Goal: Task Accomplishment & Management: Use online tool/utility

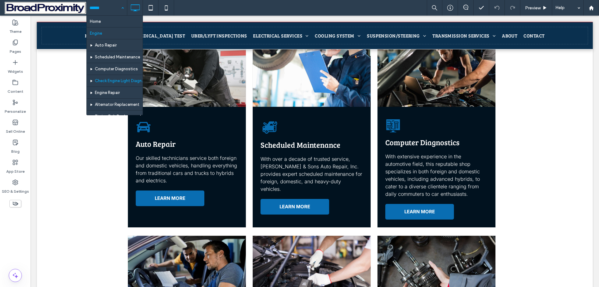
scroll to position [62, 0]
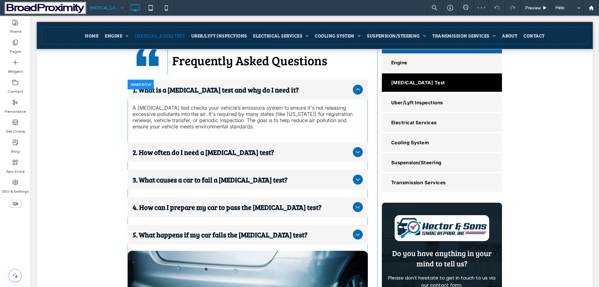
scroll to position [562, 0]
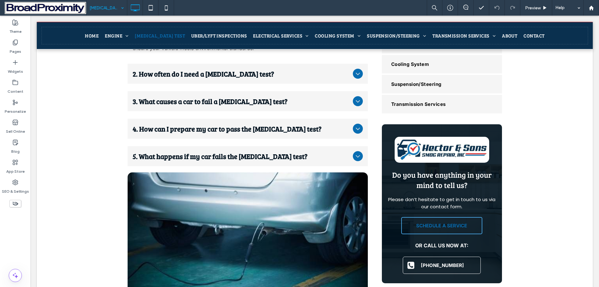
click at [102, 9] on input at bounding box center [105, 8] width 31 height 16
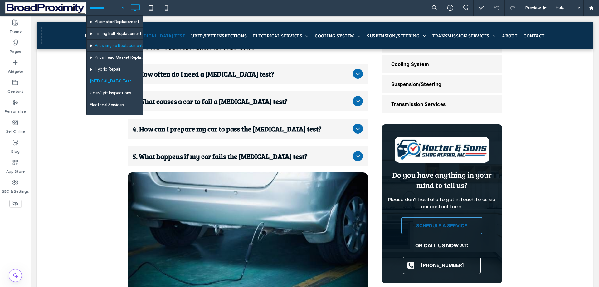
scroll to position [94, 0]
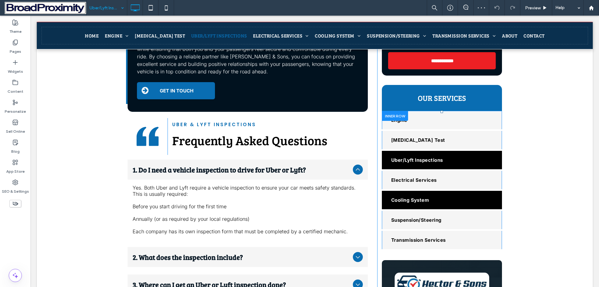
scroll to position [437, 0]
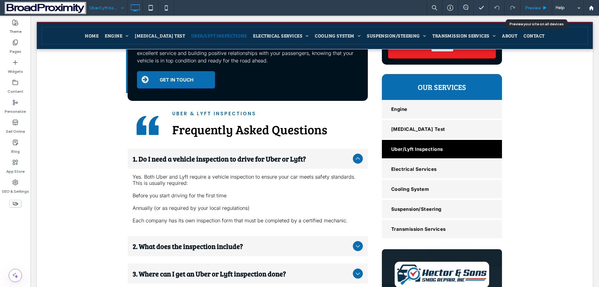
click at [532, 6] on span "Preview" at bounding box center [533, 7] width 16 height 5
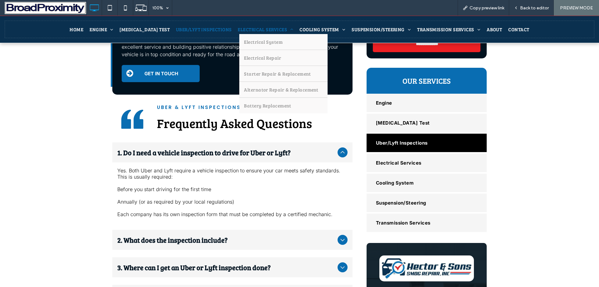
click at [238, 28] on span "Electrical Services" at bounding box center [266, 29] width 56 height 6
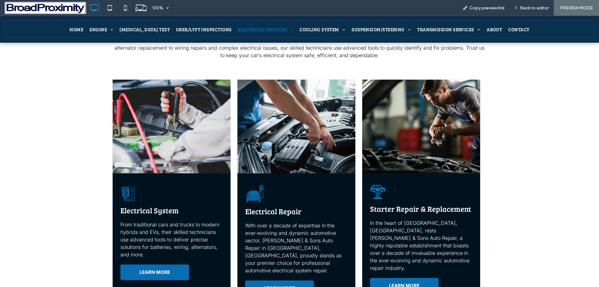
scroll to position [281, 0]
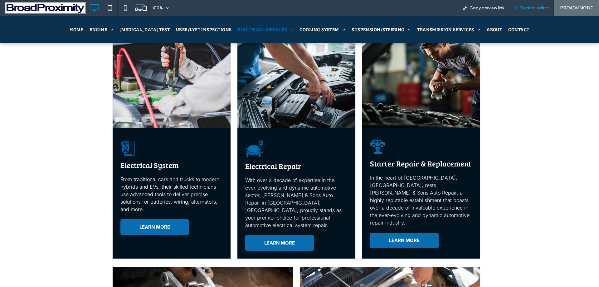
click at [532, 7] on span "Back to editor" at bounding box center [534, 7] width 29 height 5
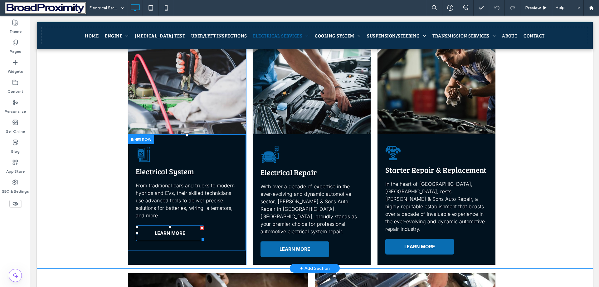
click at [188, 225] on link "LEARN MORE" at bounding box center [170, 233] width 69 height 16
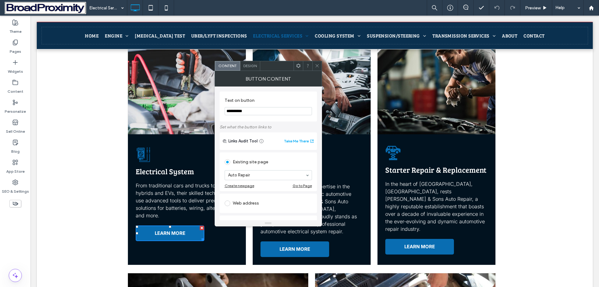
click at [312, 68] on div at bounding box center [307, 65] width 9 height 9
click at [319, 65] on icon at bounding box center [317, 65] width 5 height 5
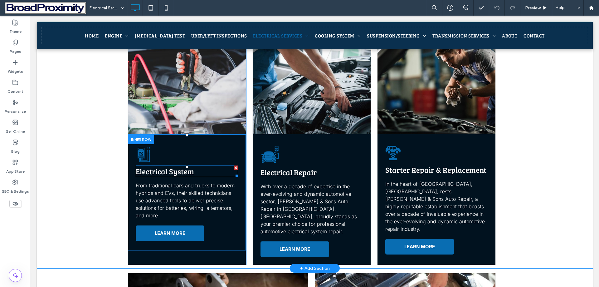
click at [155, 166] on span "Electrical System" at bounding box center [165, 171] width 58 height 10
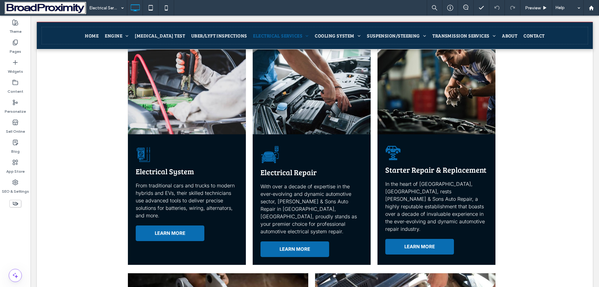
click at [168, 166] on span "Electrical System" at bounding box center [165, 171] width 58 height 10
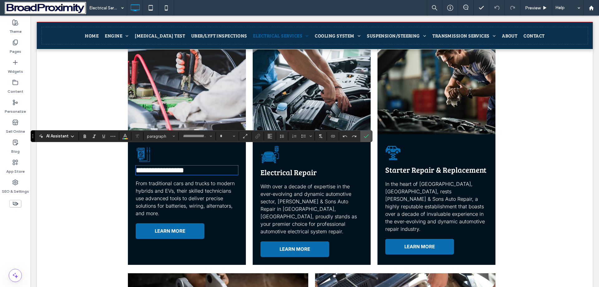
type input "**********"
type input "**"
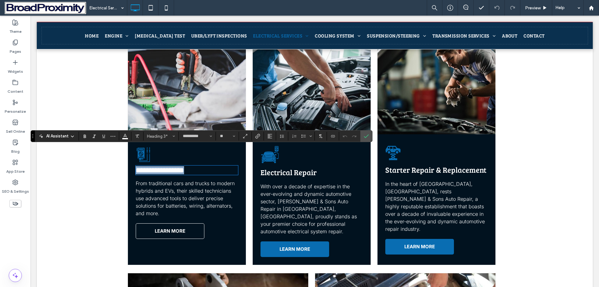
click at [166, 223] on link "LEARN MORE" at bounding box center [170, 231] width 69 height 16
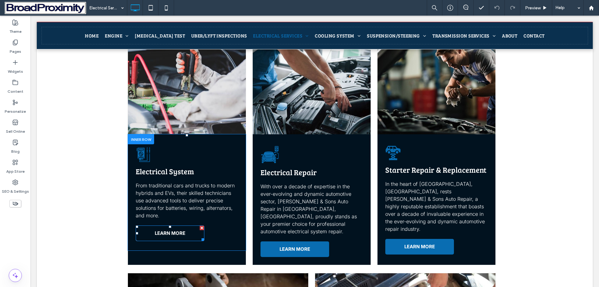
click at [166, 225] on link "LEARN MORE" at bounding box center [170, 233] width 69 height 16
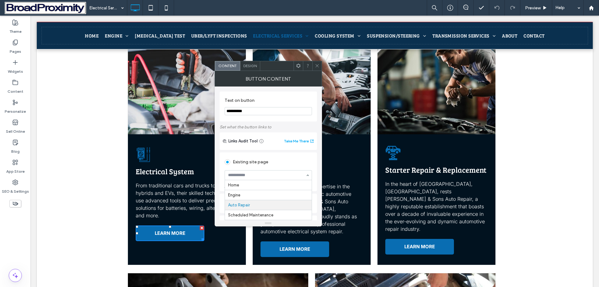
paste input "**********"
type input "**********"
click at [317, 65] on icon at bounding box center [317, 65] width 5 height 5
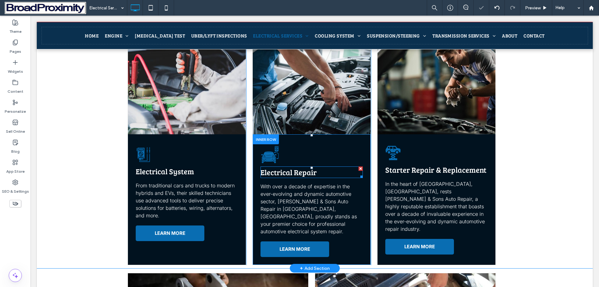
click at [286, 167] on span "Electrical Repair" at bounding box center [289, 172] width 56 height 10
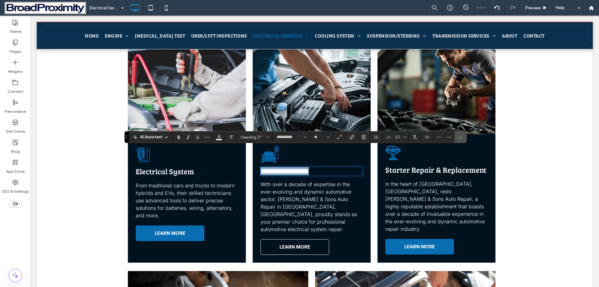
click at [293, 244] on span "LEARN MORE" at bounding box center [295, 247] width 31 height 6
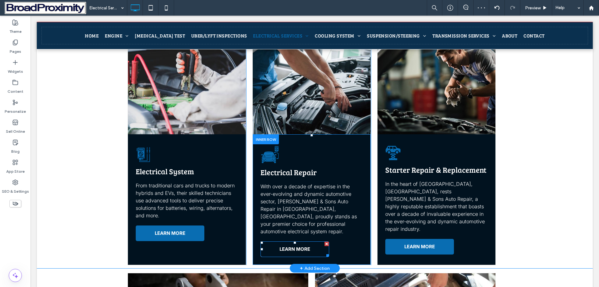
click at [293, 246] on span "LEARN MORE" at bounding box center [295, 249] width 31 height 6
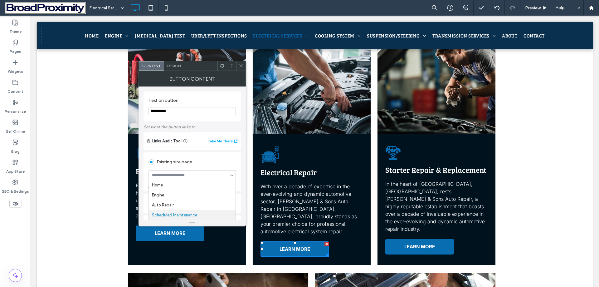
scroll to position [30, 0]
type input "**********"
click at [242, 66] on div at bounding box center [240, 65] width 9 height 9
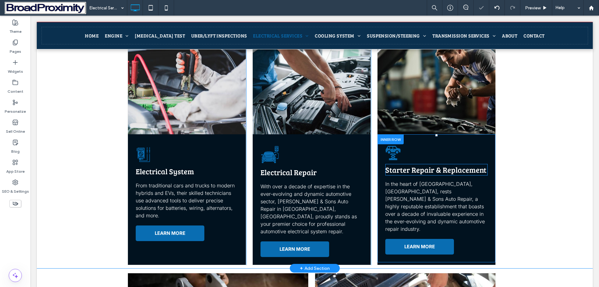
click at [439, 165] on span "Starter Repair & Replacement" at bounding box center [436, 170] width 101 height 10
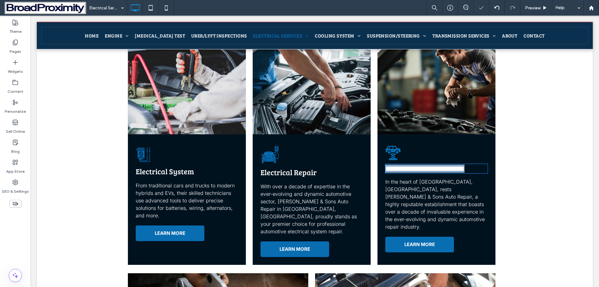
type input "**********"
type input "**"
click at [439, 165] on span "**********" at bounding box center [425, 168] width 79 height 7
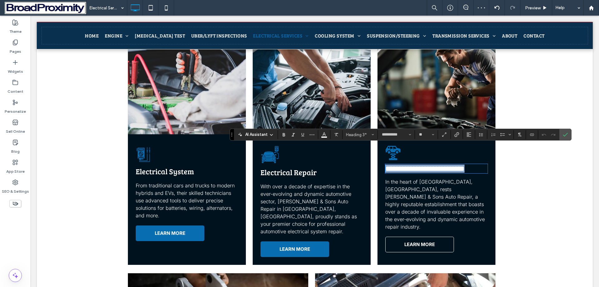
click at [428, 237] on link "LEARN MORE" at bounding box center [420, 245] width 69 height 16
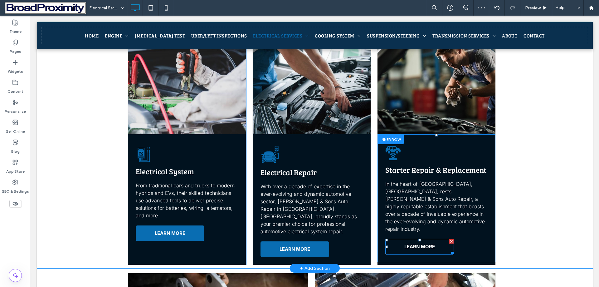
click at [428, 239] on link "LEARN MORE" at bounding box center [420, 247] width 69 height 16
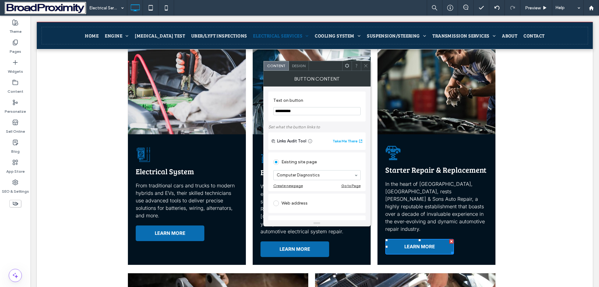
type input "**********"
click at [363, 67] on div at bounding box center [365, 65] width 9 height 9
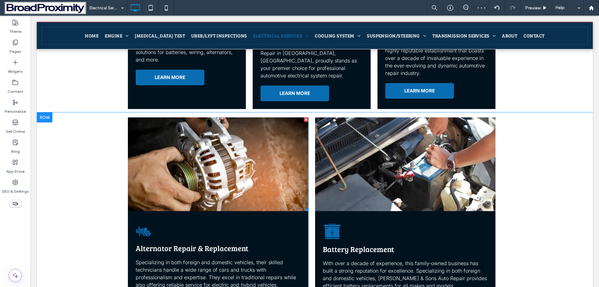
scroll to position [437, 0]
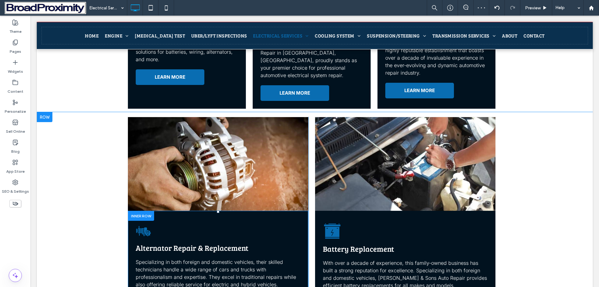
click at [161, 228] on div "Alternator Repair & Replacement Specializing in both foreign and domestic vehic…" at bounding box center [218, 265] width 165 height 90
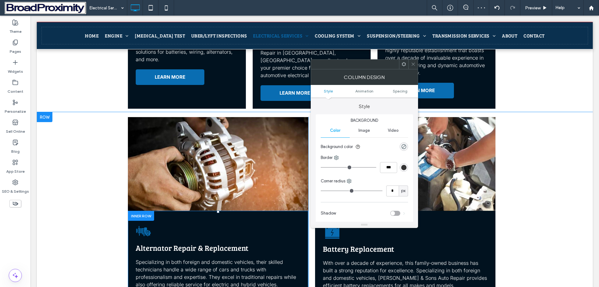
click at [161, 228] on div "Alternator Repair & Replacement Specializing in both foreign and domestic vehic…" at bounding box center [218, 265] width 165 height 90
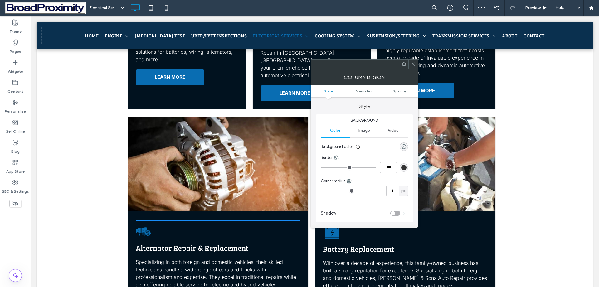
click at [162, 243] on span "Alternator Repair & Replacement" at bounding box center [192, 248] width 113 height 10
copy body "Home Engine Auto Repair Scheduled Maintenance Computer Diagnostics Check Engine…"
click at [213, 243] on span "Alternator Repair & Replacement" at bounding box center [192, 248] width 113 height 10
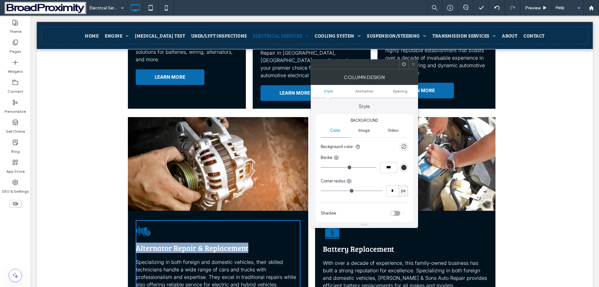
click at [213, 243] on span "Alternator Repair & Replacement" at bounding box center [192, 248] width 113 height 10
click at [412, 63] on icon at bounding box center [413, 64] width 5 height 5
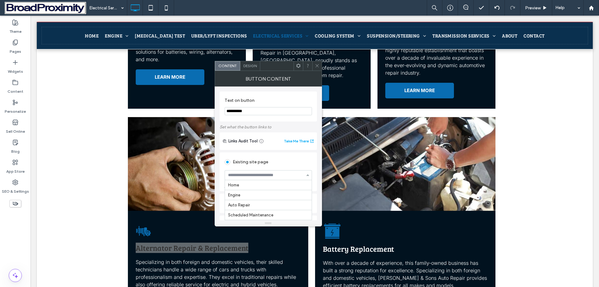
scroll to position [100, 0]
paste input "**********"
type input "**********"
click at [318, 66] on icon at bounding box center [317, 65] width 5 height 5
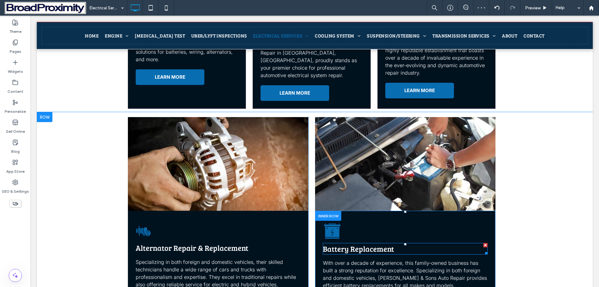
click at [350, 244] on span "Battery Replacement" at bounding box center [358, 249] width 71 height 10
type input "**********"
type input "**"
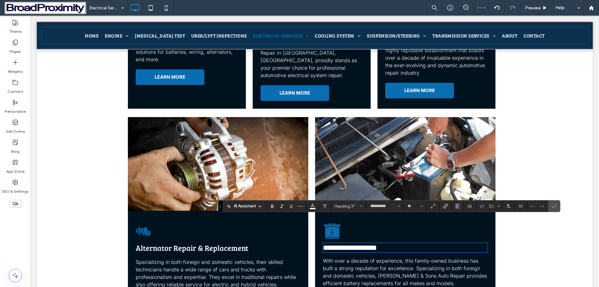
click at [350, 244] on span "**********" at bounding box center [350, 247] width 54 height 7
copy span "**********"
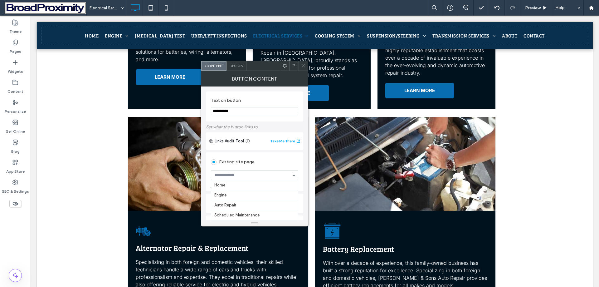
scroll to position [110, 0]
paste input "**********"
type input "**********"
click at [303, 66] on use at bounding box center [303, 65] width 3 height 3
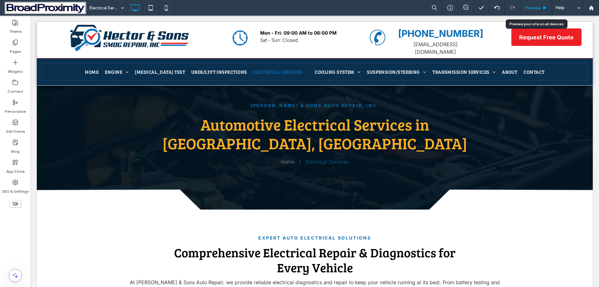
click at [538, 7] on span "Preview" at bounding box center [533, 7] width 16 height 5
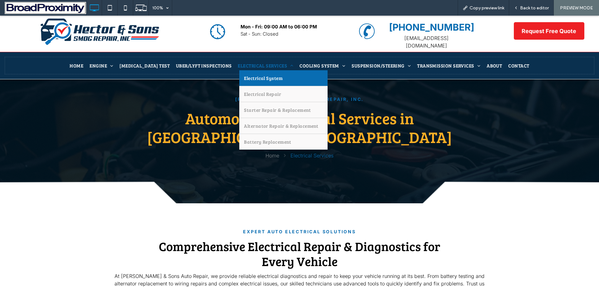
click at [266, 75] on span "Electrical System" at bounding box center [263, 78] width 39 height 6
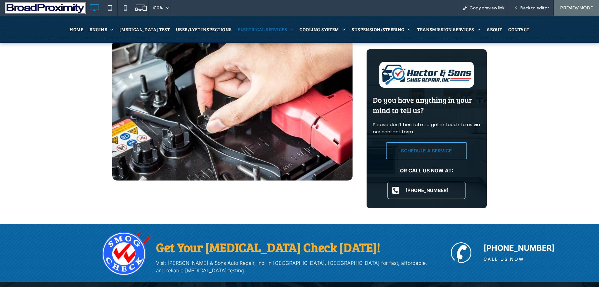
scroll to position [593, 0]
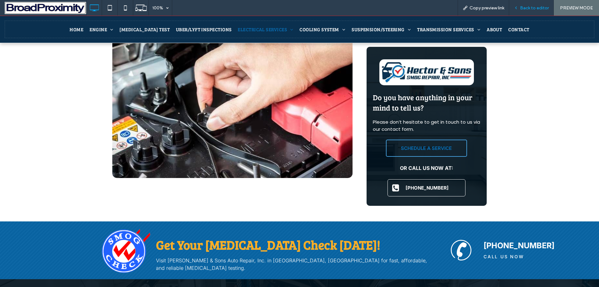
click at [538, 2] on div "Back to editor" at bounding box center [532, 8] width 45 height 16
click at [531, 6] on span "Back to editor" at bounding box center [534, 7] width 29 height 5
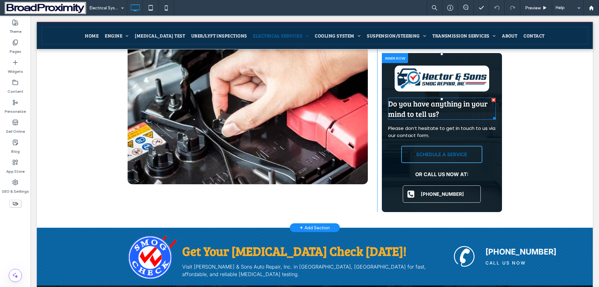
click at [421, 98] on span "Do you have anything in your mind to tell us?" at bounding box center [438, 108] width 100 height 21
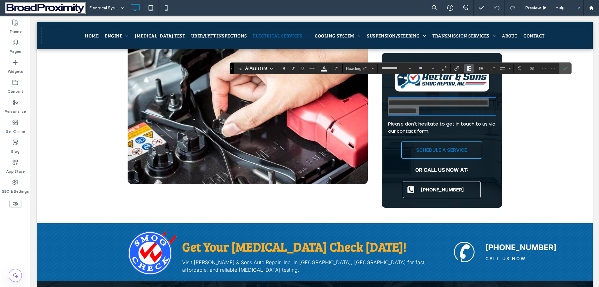
click at [469, 64] on button "Alignment" at bounding box center [469, 68] width 9 height 9
drag, startPoint x: 478, startPoint y: 88, endPoint x: 441, endPoint y: 75, distance: 39.1
click at [478, 88] on div "ui.textEditor.alignment.center" at bounding box center [475, 87] width 8 height 5
click at [440, 121] on p "Please don’t hesitate to get in touch to us via our contact form." at bounding box center [442, 128] width 108 height 14
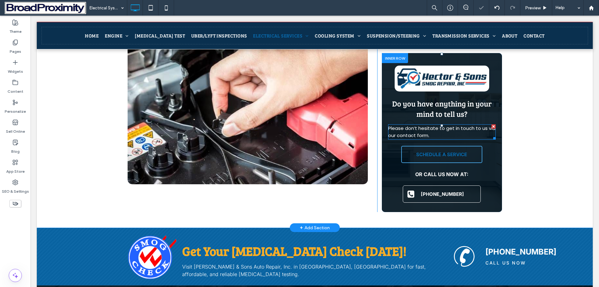
click at [440, 125] on p "Please don’t hesitate to get in touch to us via our contact form." at bounding box center [442, 132] width 108 height 14
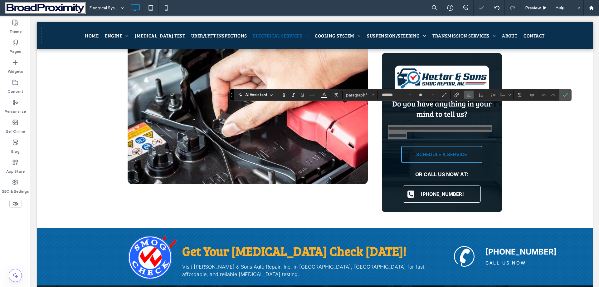
click at [471, 97] on icon "Alignment" at bounding box center [469, 94] width 5 height 5
drag, startPoint x: 474, startPoint y: 114, endPoint x: 471, endPoint y: 91, distance: 23.0
click at [474, 114] on use "ui.textEditor.alignment.center" at bounding box center [474, 114] width 4 height 4
drag, startPoint x: 565, startPoint y: 92, endPoint x: 383, endPoint y: 9, distance: 200.2
click at [565, 92] on span "Confirm" at bounding box center [564, 94] width 3 height 11
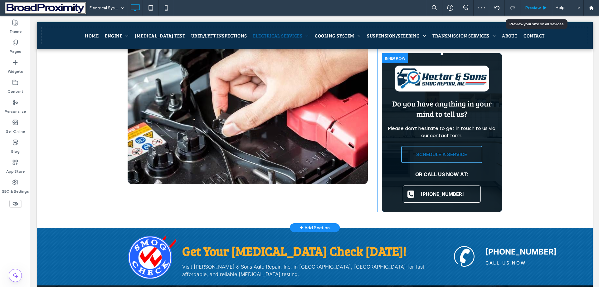
click at [538, 2] on div "Preview" at bounding box center [537, 8] width 32 height 16
click at [525, 6] on span "Preview" at bounding box center [533, 7] width 16 height 5
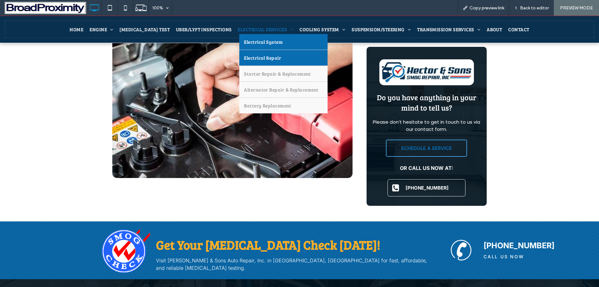
click at [252, 58] on span "Electrical Repair" at bounding box center [262, 58] width 37 height 6
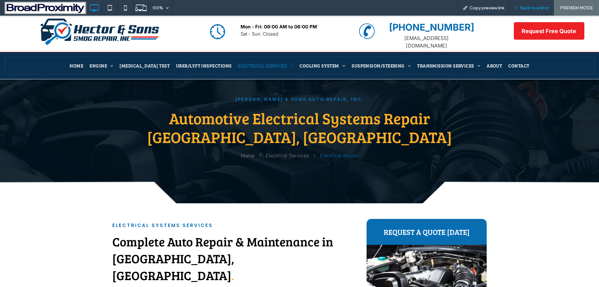
drag, startPoint x: 527, startPoint y: 6, endPoint x: 500, endPoint y: 6, distance: 26.2
click at [527, 6] on span "Back to editor" at bounding box center [534, 7] width 29 height 5
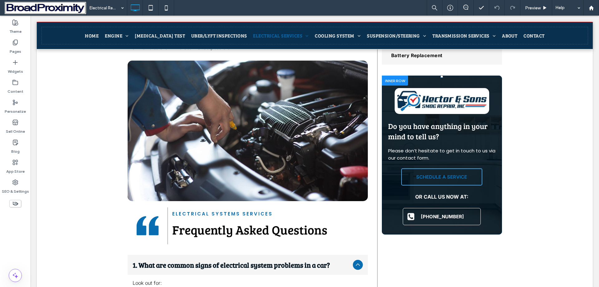
scroll to position [562, 0]
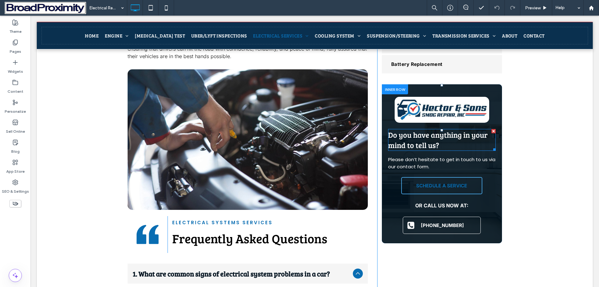
click at [422, 130] on span "Do you have anything in your mind to tell us?" at bounding box center [438, 140] width 100 height 21
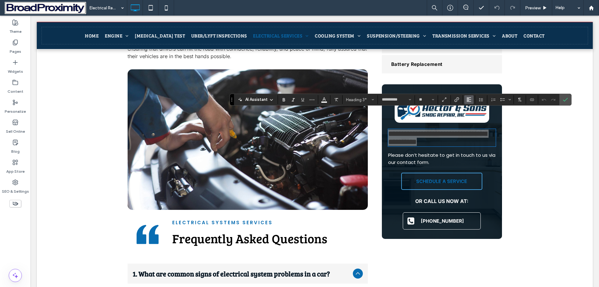
click at [468, 100] on icon "Alignment" at bounding box center [469, 99] width 5 height 5
drag, startPoint x: 475, startPoint y: 117, endPoint x: 444, endPoint y: 107, distance: 33.1
click at [475, 117] on icon "ui.textEditor.alignment.center" at bounding box center [473, 118] width 5 height 5
click at [436, 152] on p "Please don’t hesitate to get in touch to us via our contact form." at bounding box center [442, 159] width 108 height 14
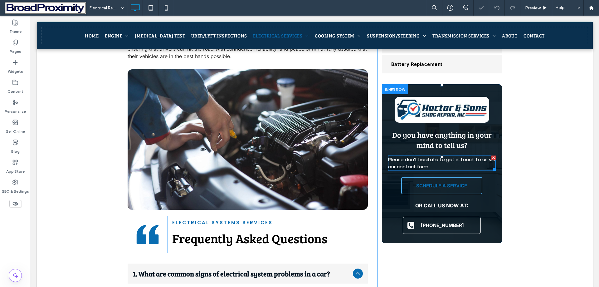
click at [436, 156] on p "Please don’t hesitate to get in touch to us via our contact form." at bounding box center [442, 163] width 108 height 14
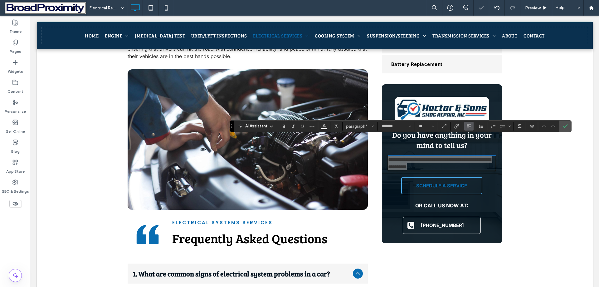
click at [472, 124] on button "Alignment" at bounding box center [469, 126] width 9 height 9
click at [476, 145] on icon "ui.textEditor.alignment.center" at bounding box center [473, 145] width 5 height 5
click at [565, 126] on icon "Confirm" at bounding box center [565, 126] width 5 height 5
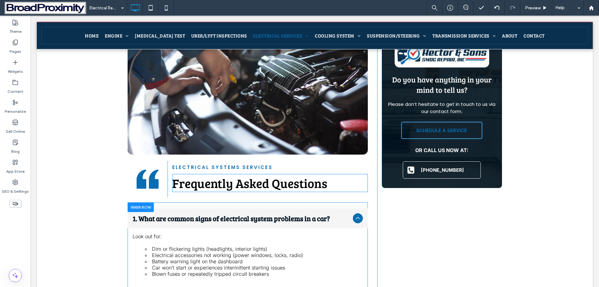
scroll to position [718, 0]
